Goal: Task Accomplishment & Management: Use online tool/utility

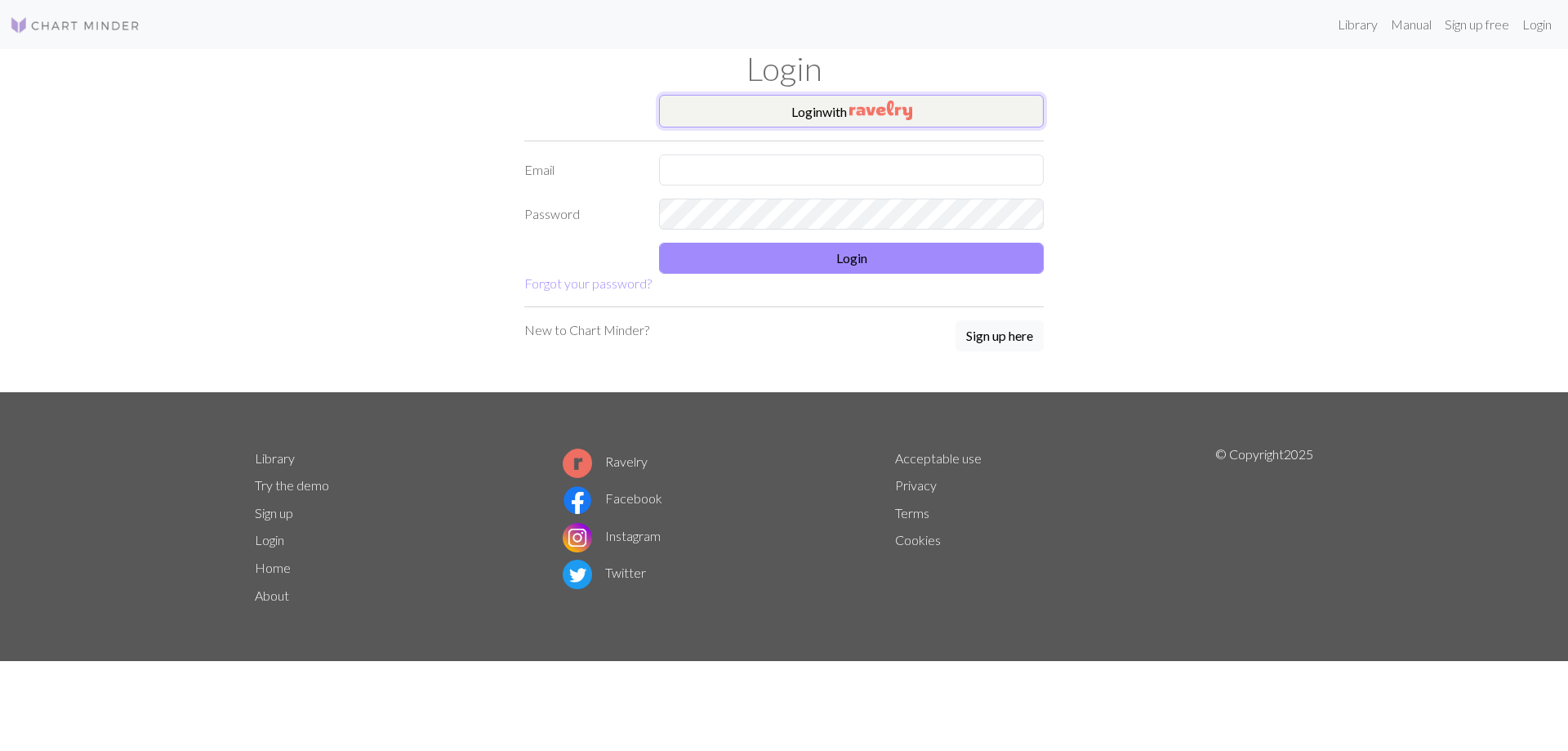
click at [742, 108] on button "Login with" at bounding box center [851, 111] width 385 height 33
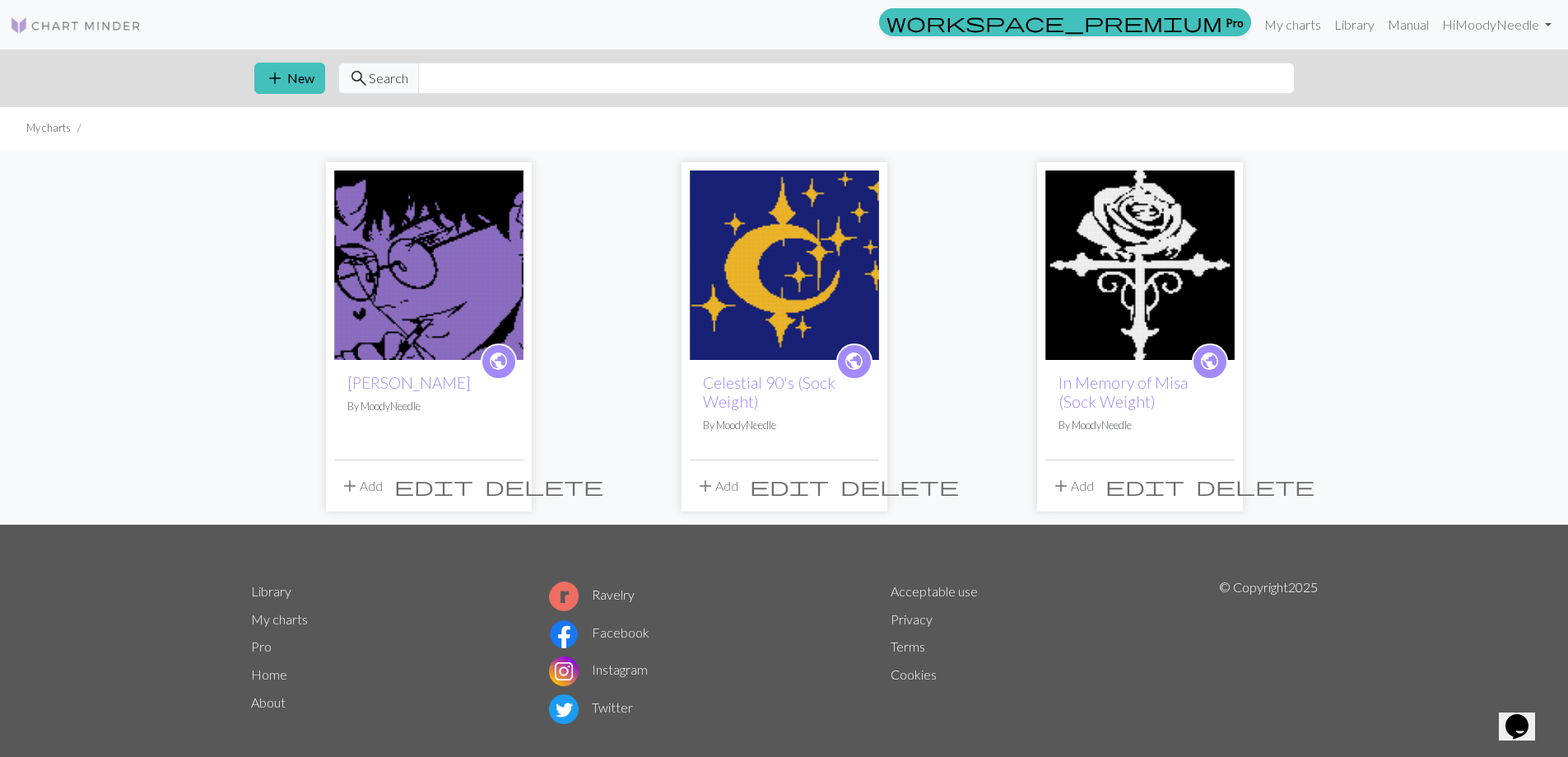
click at [839, 258] on img at bounding box center [784, 265] width 189 height 189
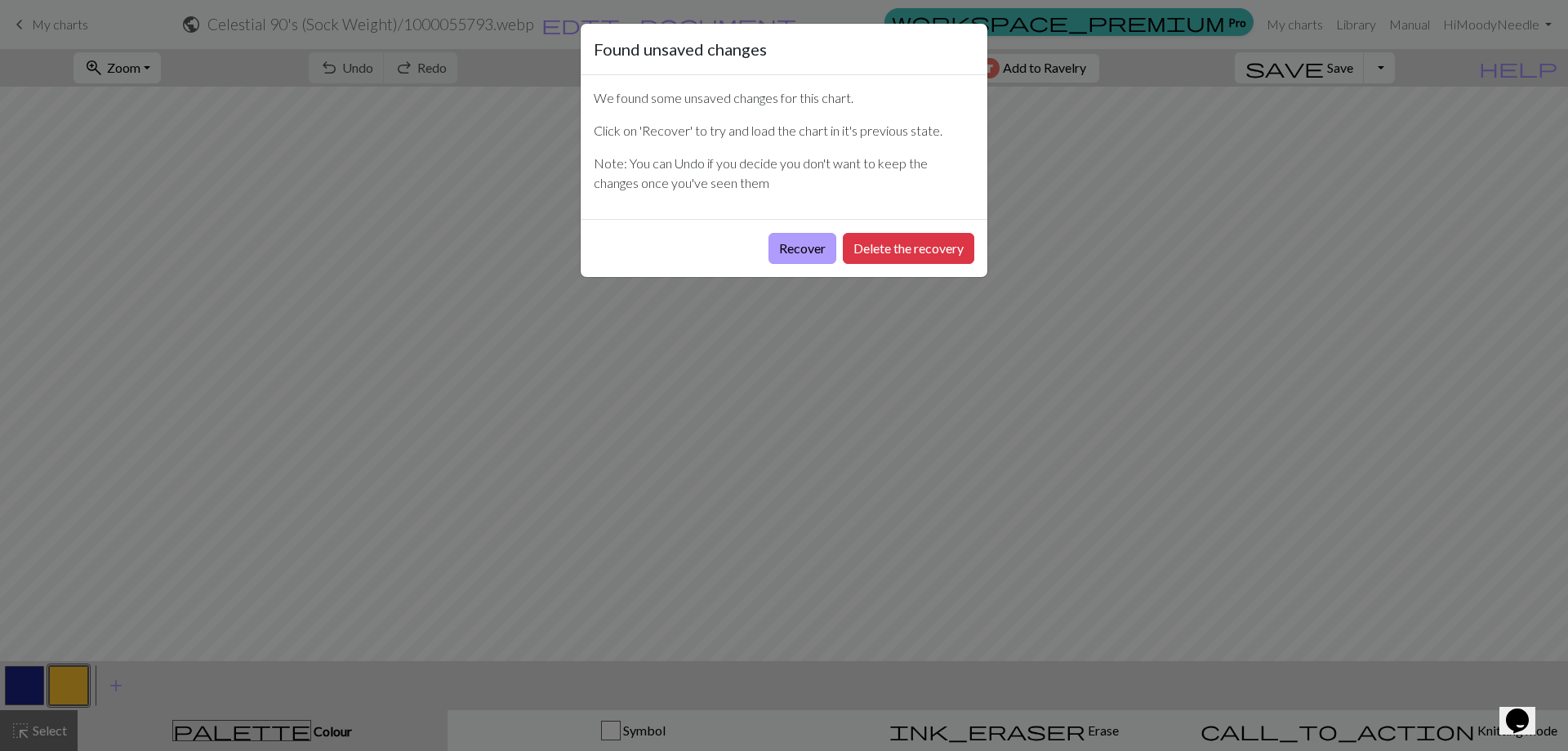
click at [816, 257] on button "Recover" at bounding box center [803, 248] width 67 height 31
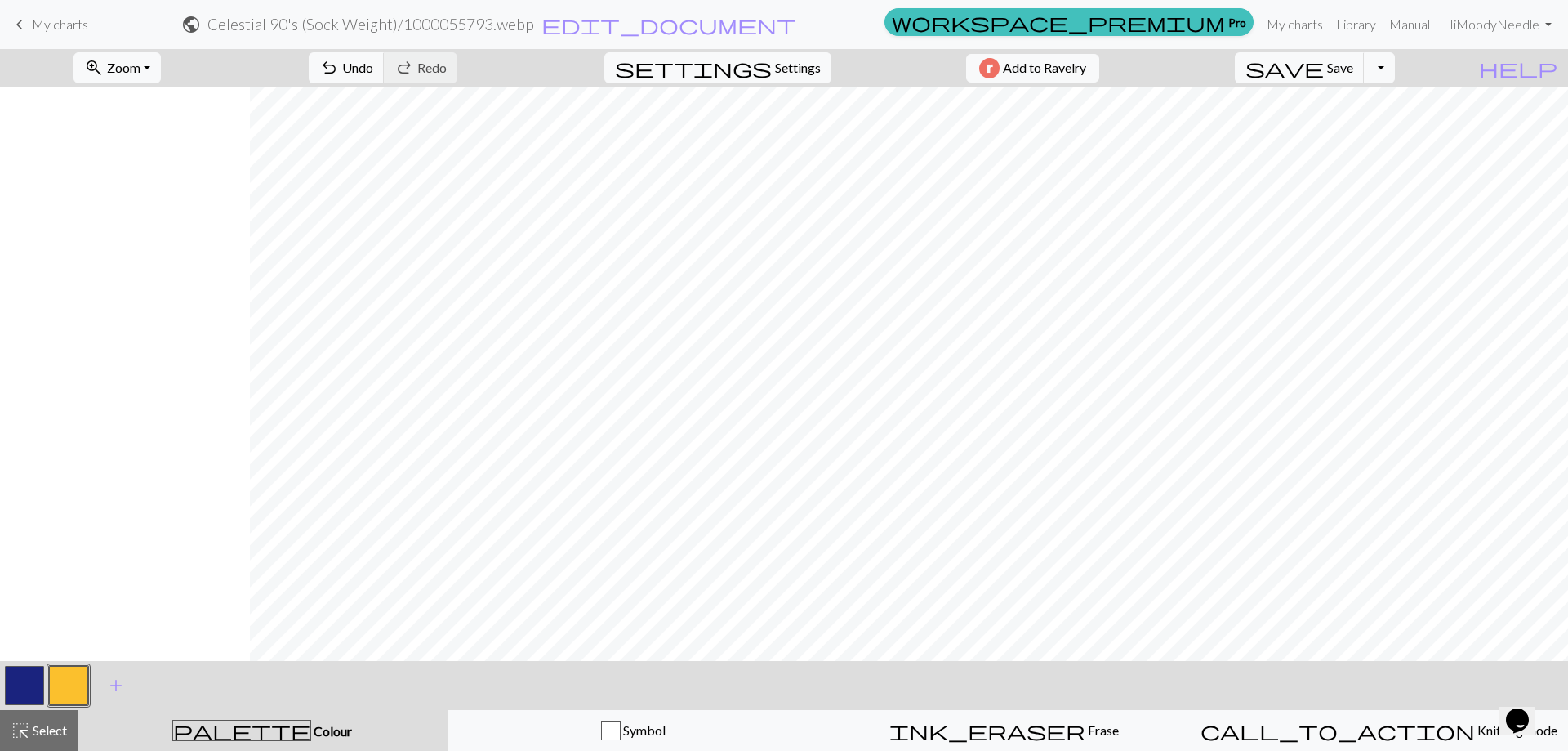
scroll to position [0, 250]
click at [60, 733] on span "Select" at bounding box center [49, 730] width 37 height 16
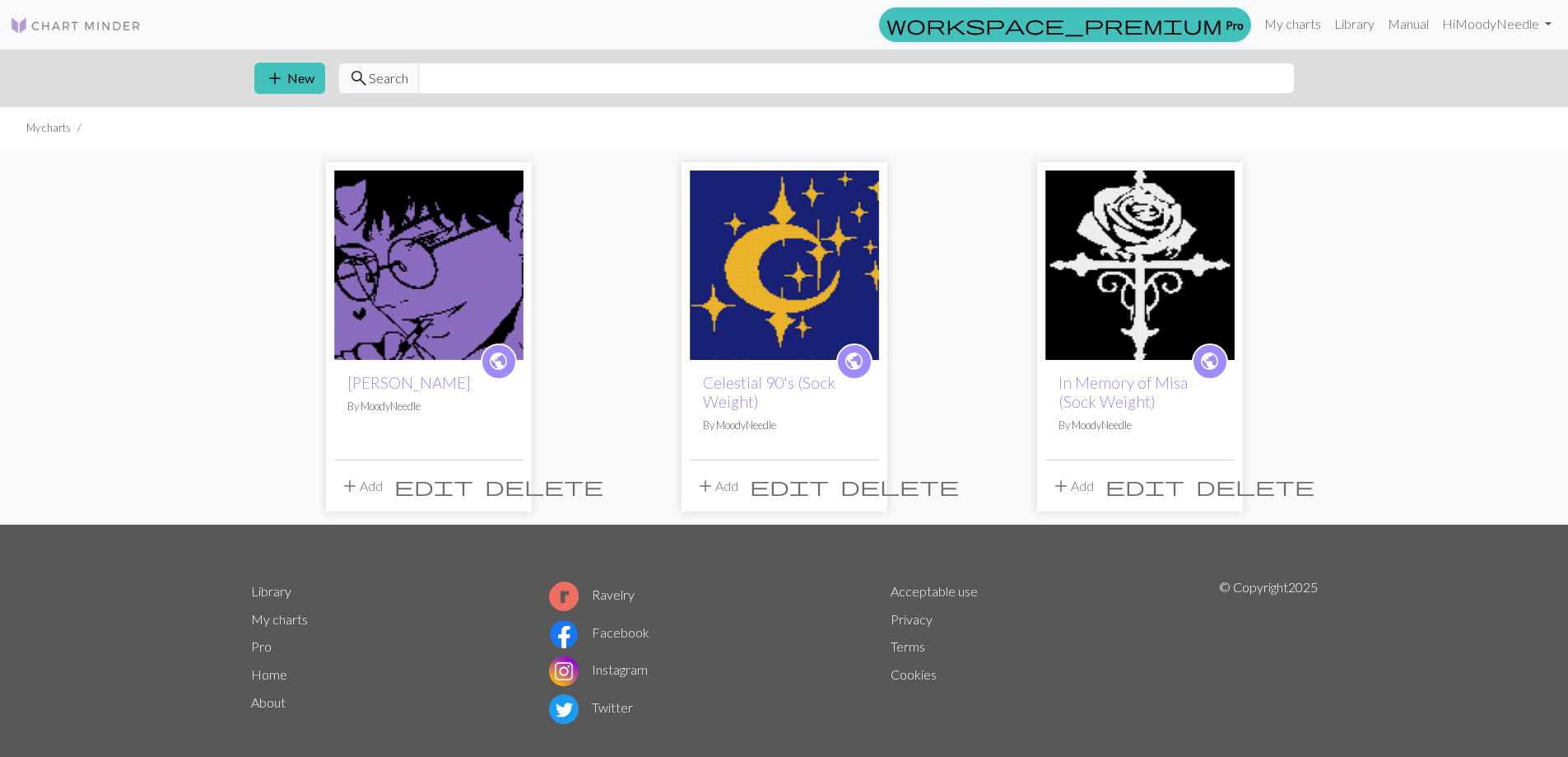
click at [728, 237] on img at bounding box center [784, 265] width 189 height 189
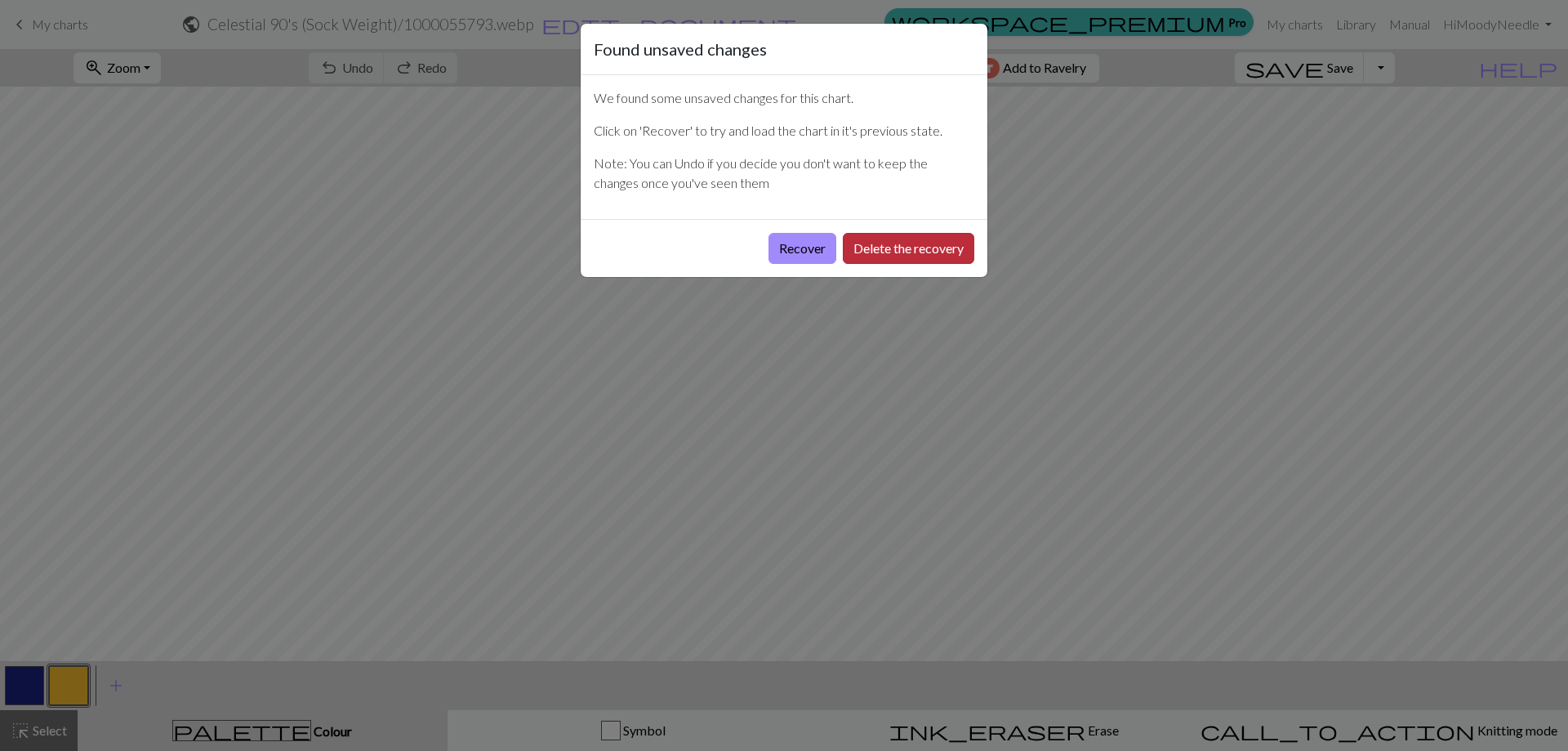
click at [898, 240] on button "Delete the recovery" at bounding box center [909, 248] width 132 height 31
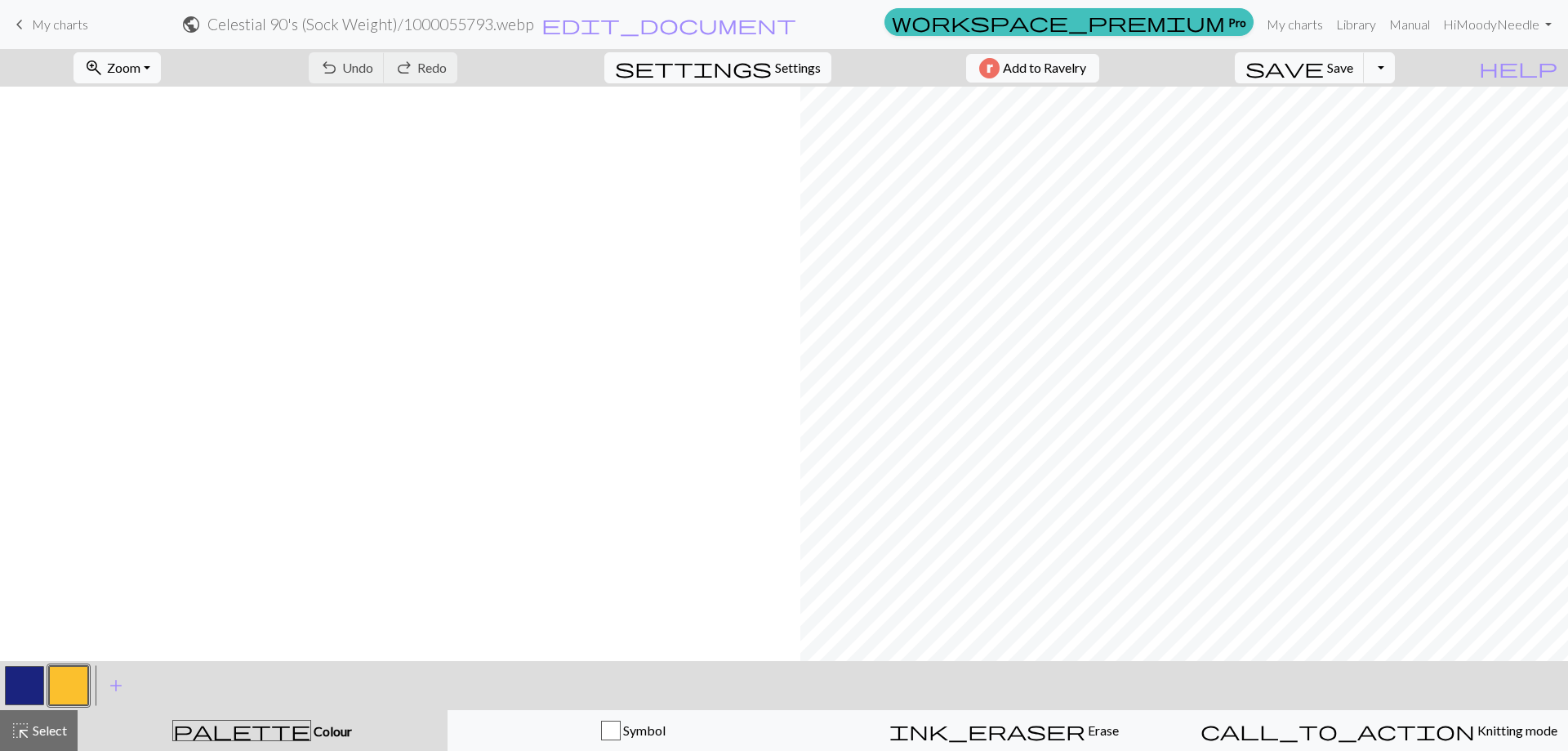
scroll to position [0, 968]
click at [64, 724] on span "Select" at bounding box center [49, 730] width 37 height 16
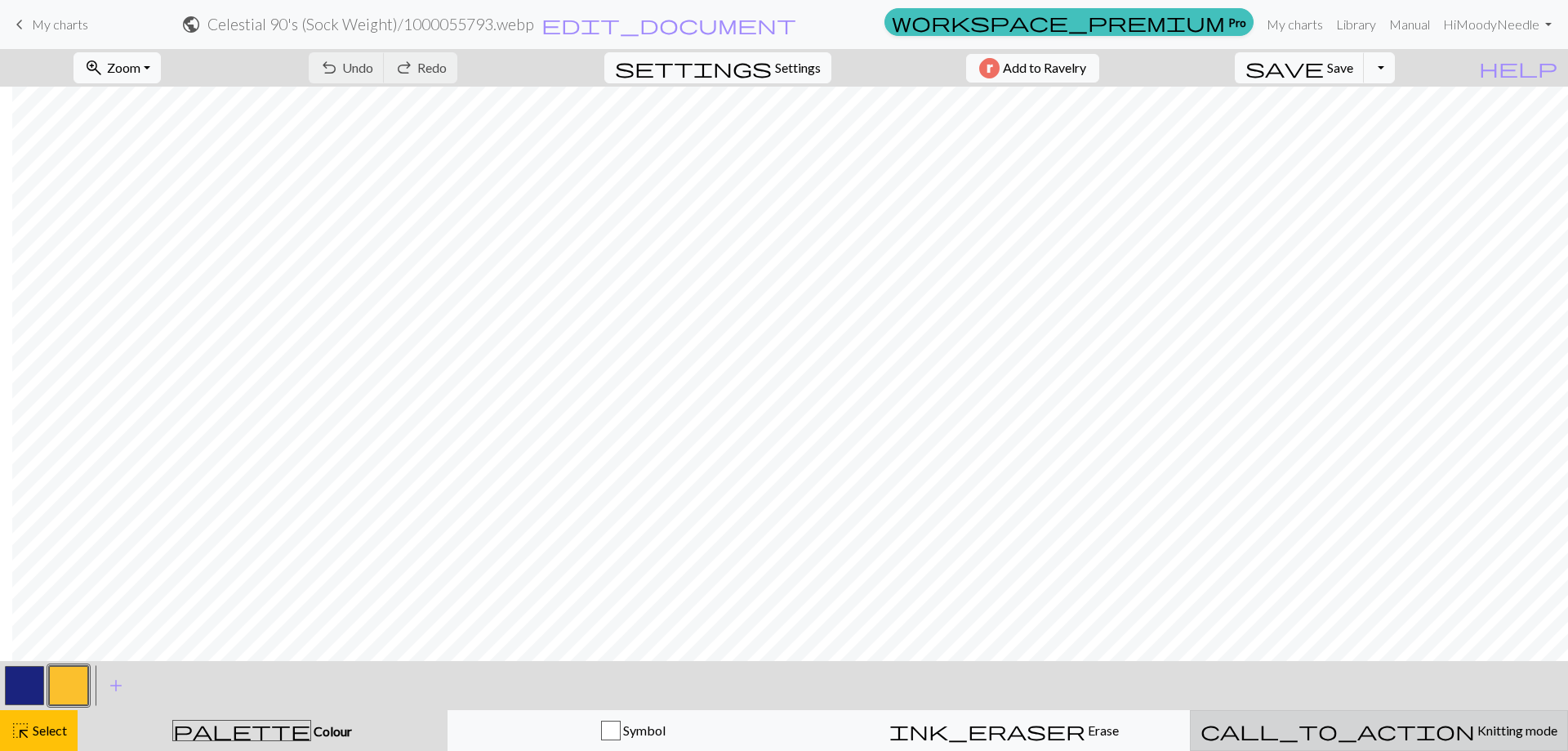
click at [1358, 747] on button "call_to_action Knitting mode Knitting mode" at bounding box center [1379, 730] width 378 height 41
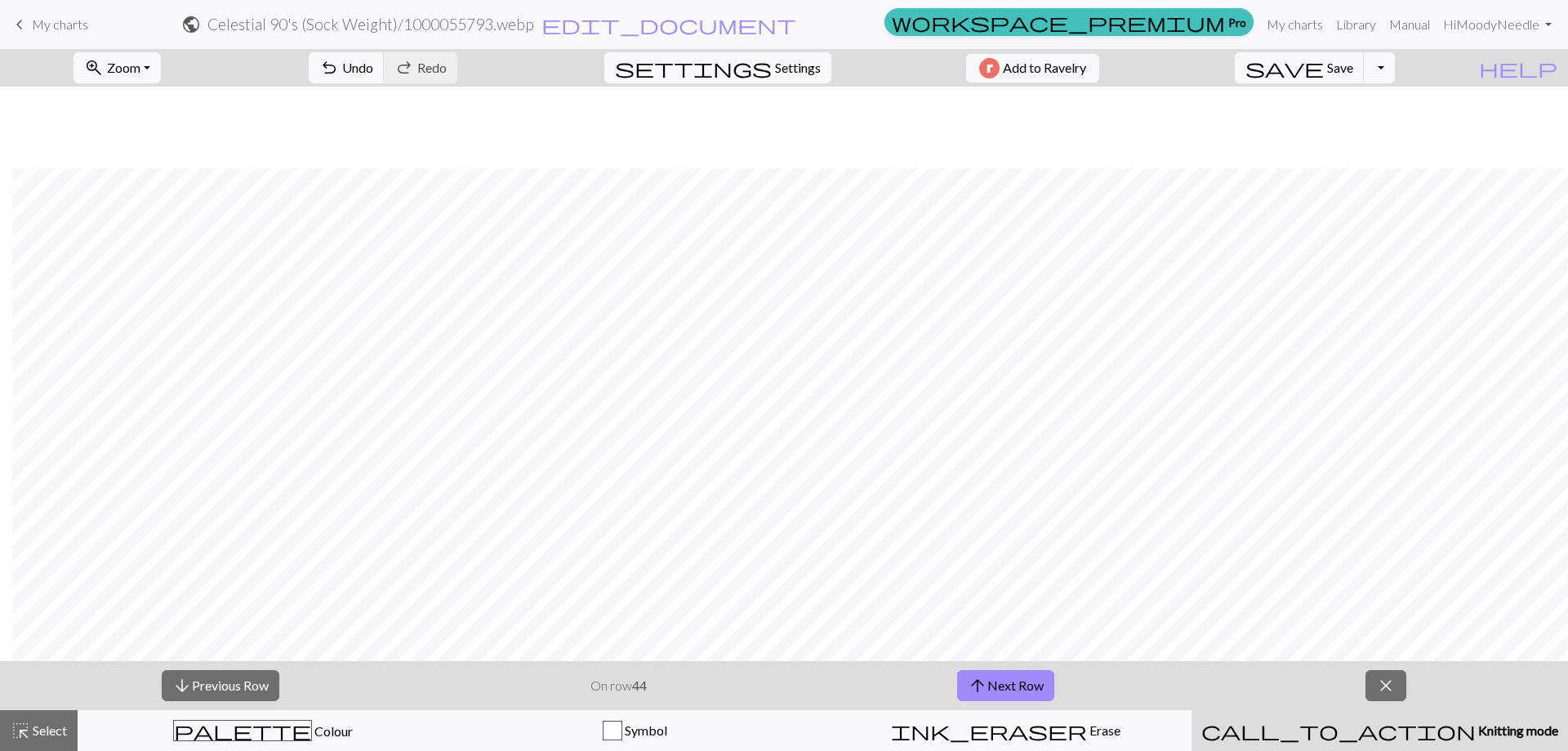
scroll to position [1471, 968]
click at [1030, 690] on button "arrow_upward Next Row" at bounding box center [1006, 685] width 97 height 31
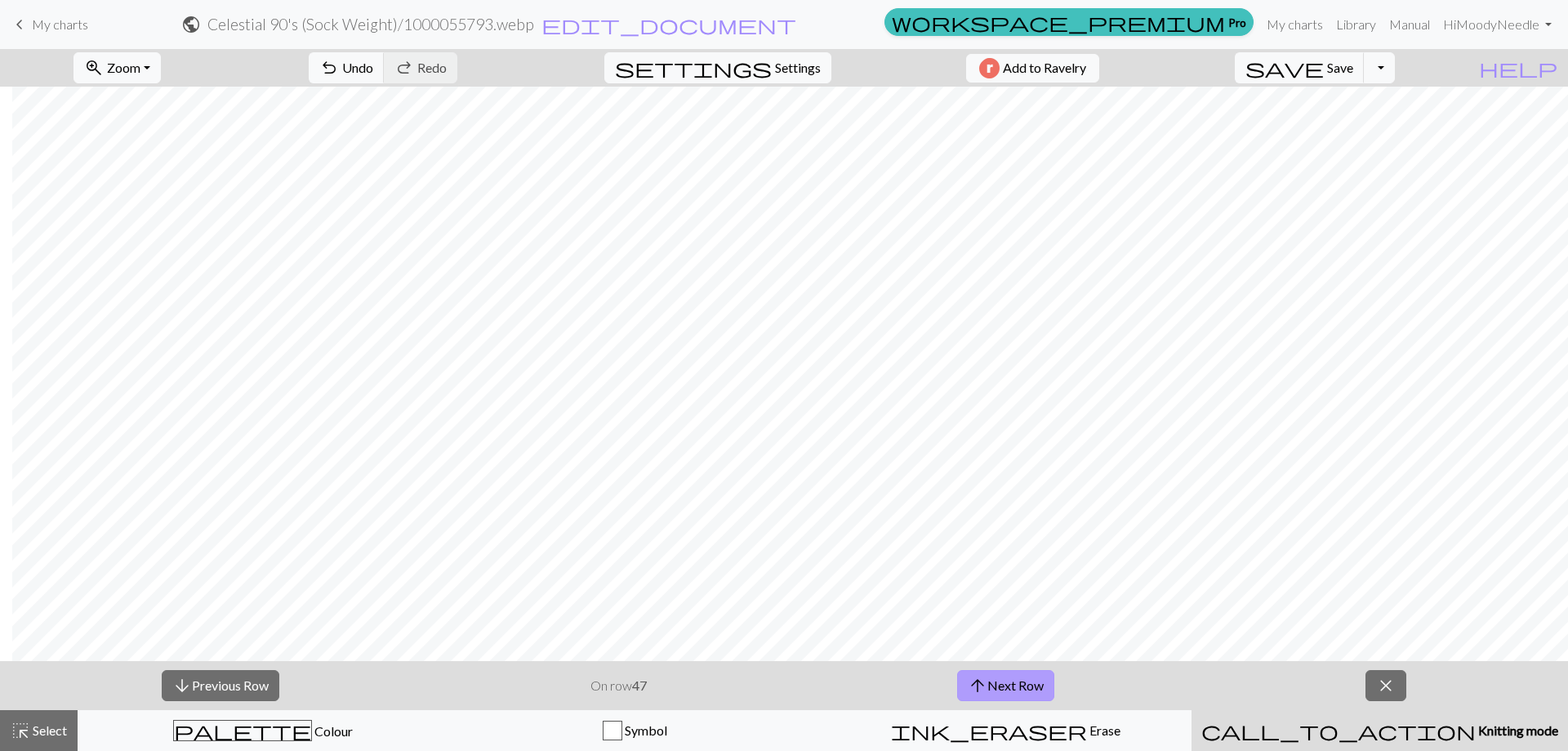
click at [1030, 690] on button "arrow_upward Next Row" at bounding box center [1006, 685] width 97 height 31
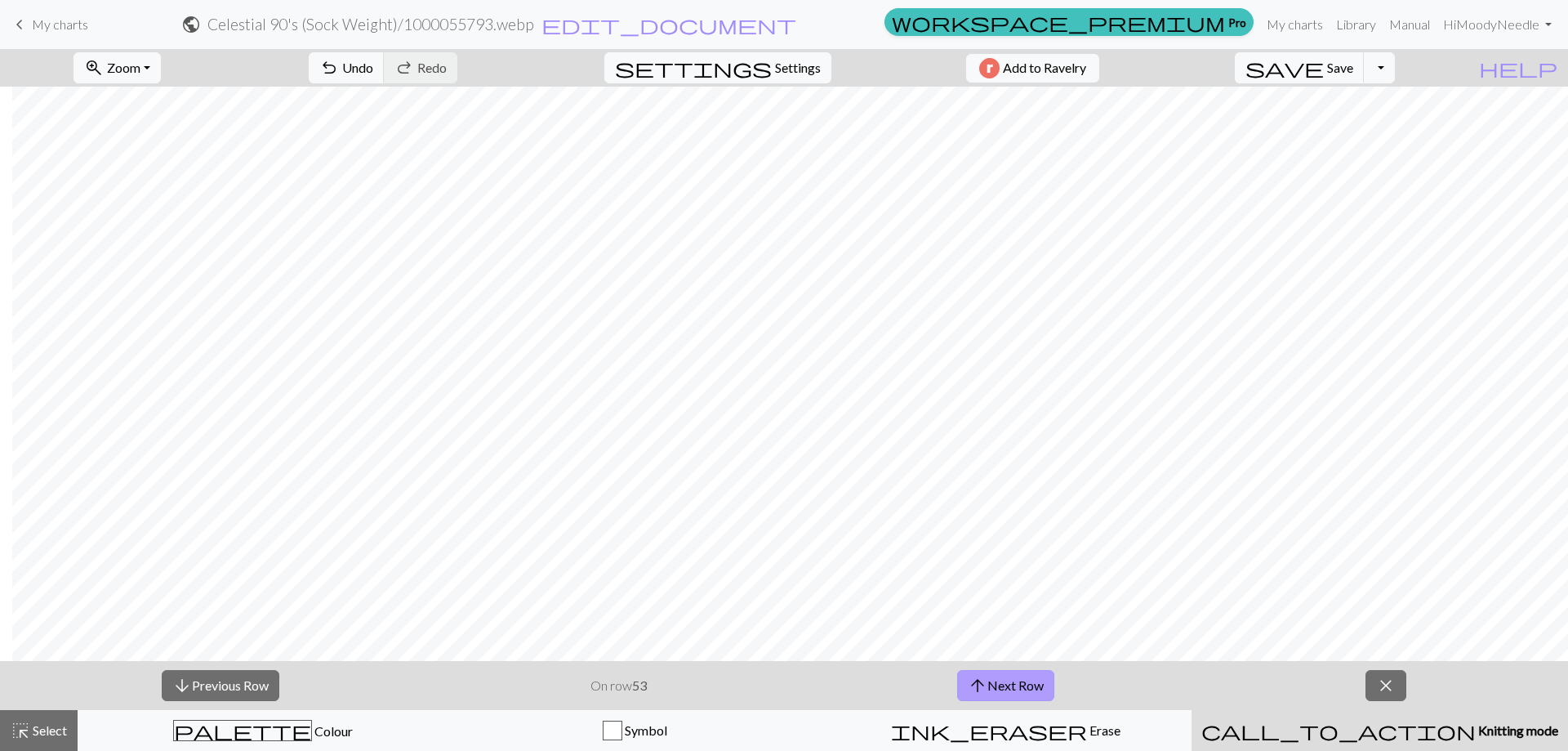
click at [1030, 690] on button "arrow_upward Next Row" at bounding box center [1006, 685] width 97 height 31
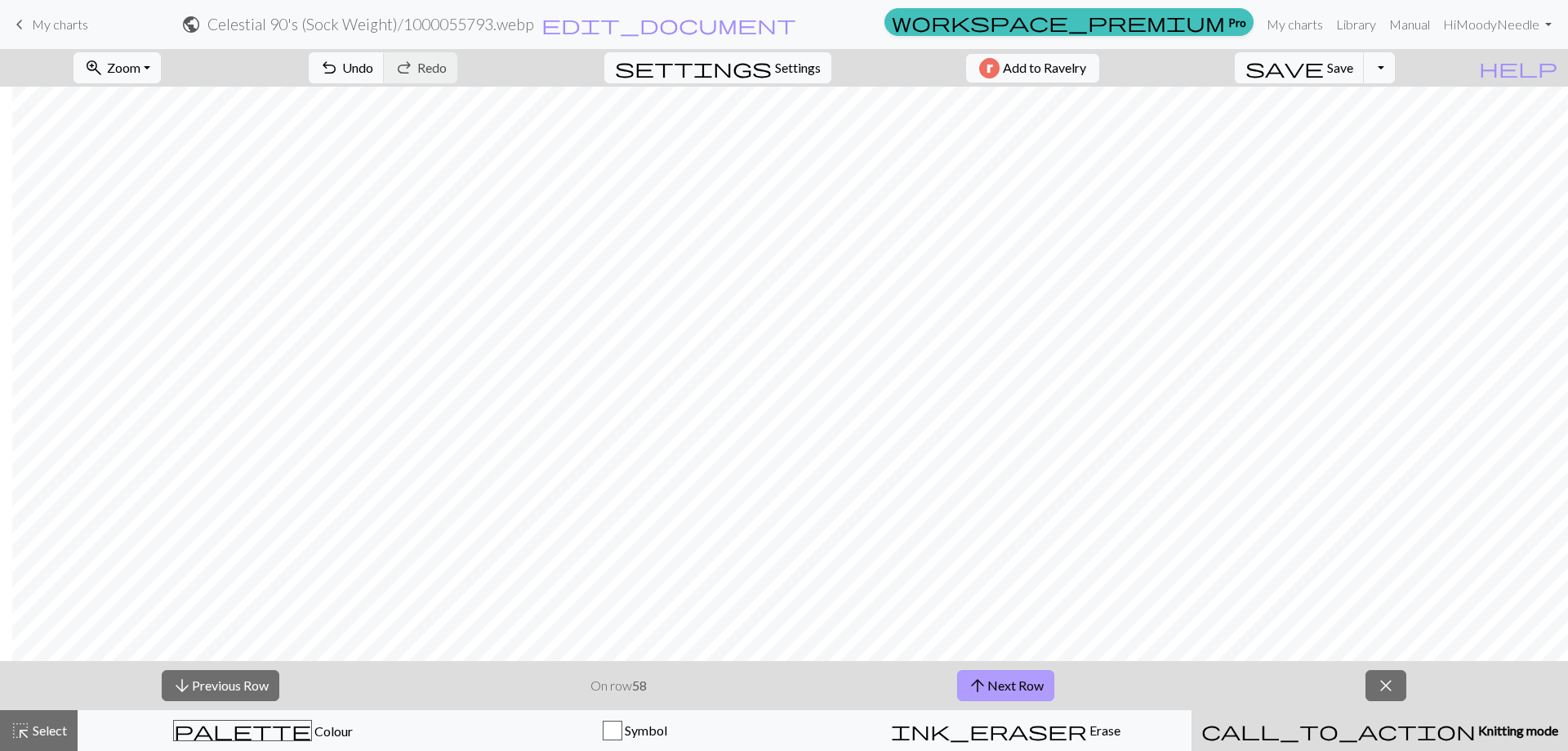
click at [1030, 690] on button "arrow_upward Next Row" at bounding box center [1006, 685] width 97 height 31
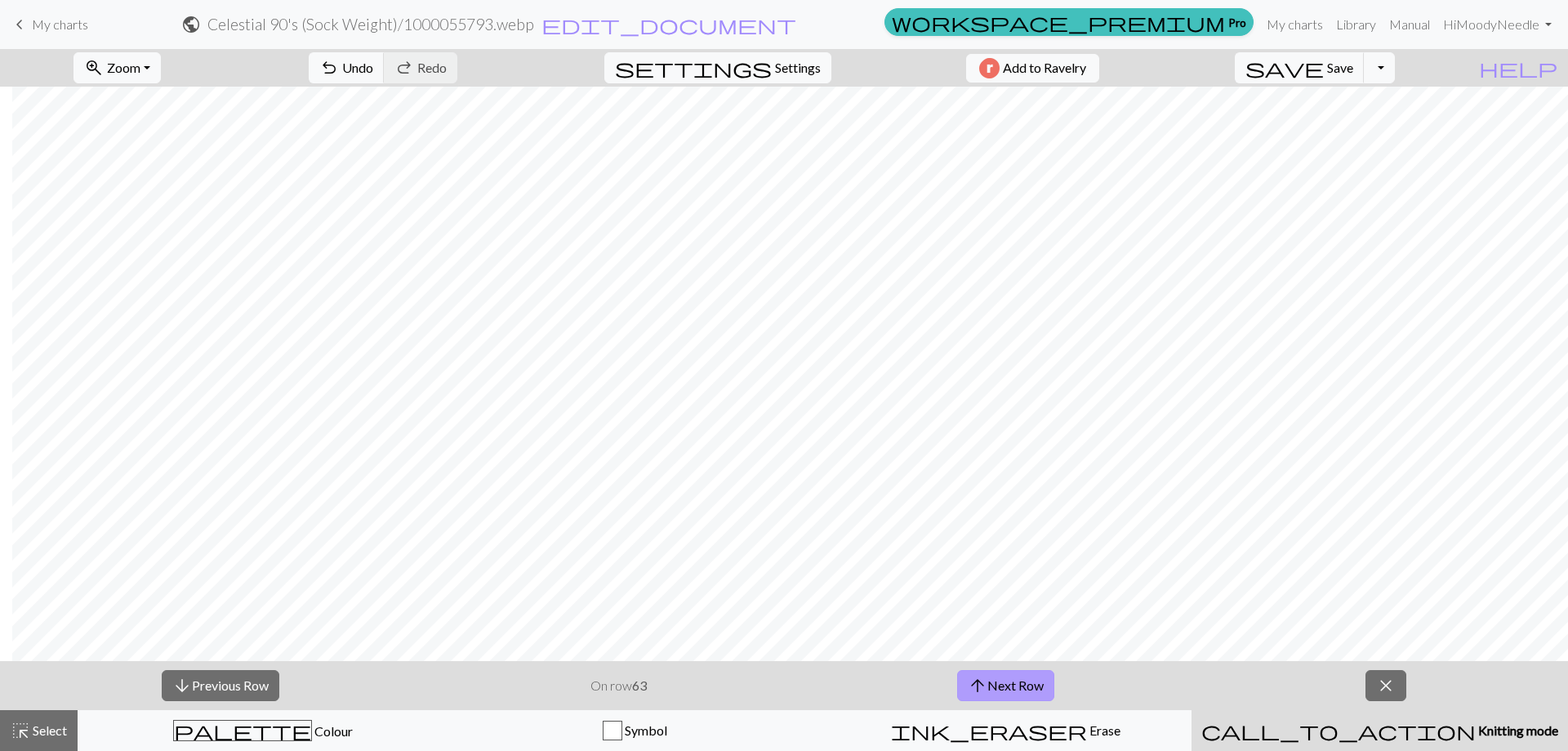
click at [1030, 690] on button "arrow_upward Next Row" at bounding box center [1006, 685] width 97 height 31
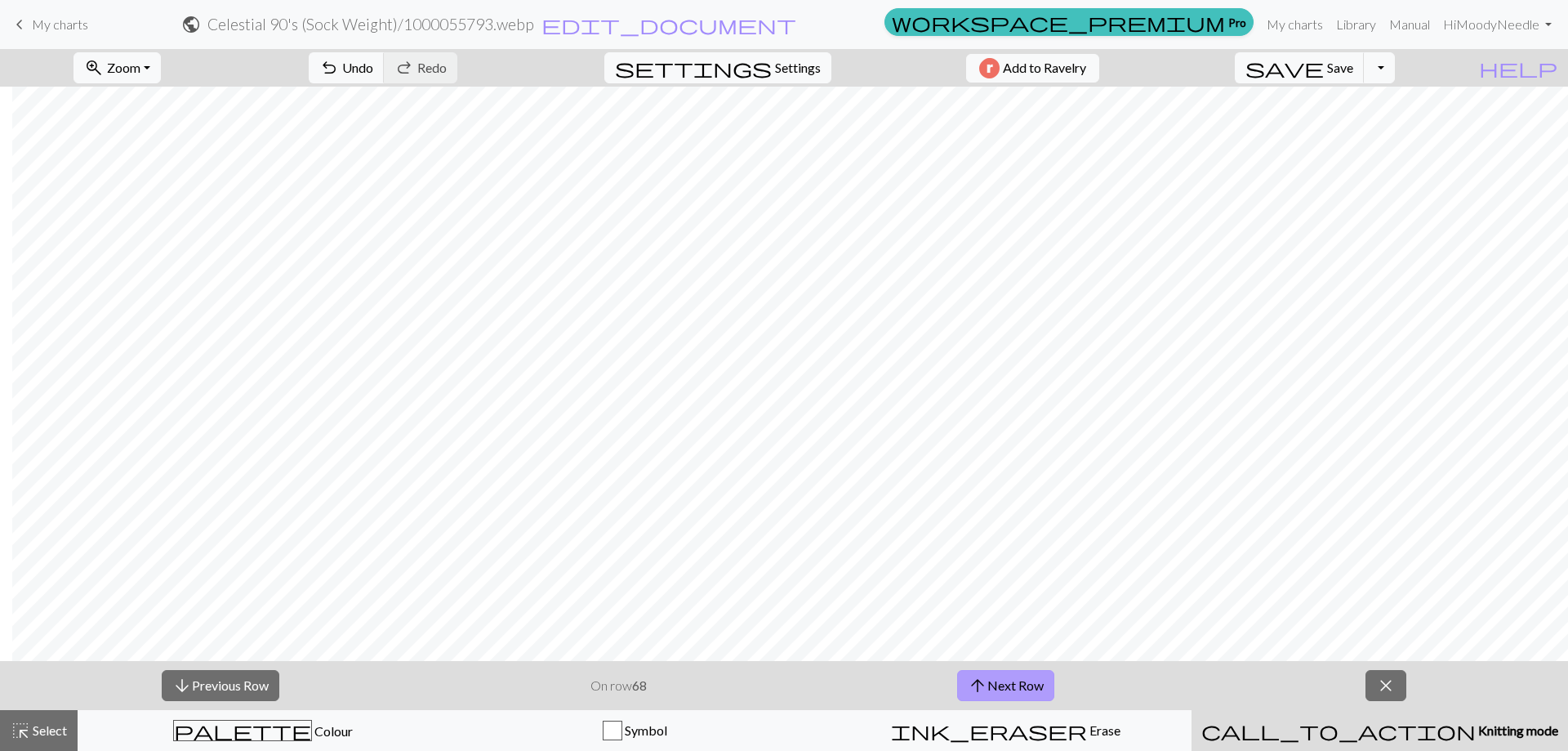
click at [1030, 690] on button "arrow_upward Next Row" at bounding box center [1006, 685] width 97 height 31
